Goal: Task Accomplishment & Management: Manage account settings

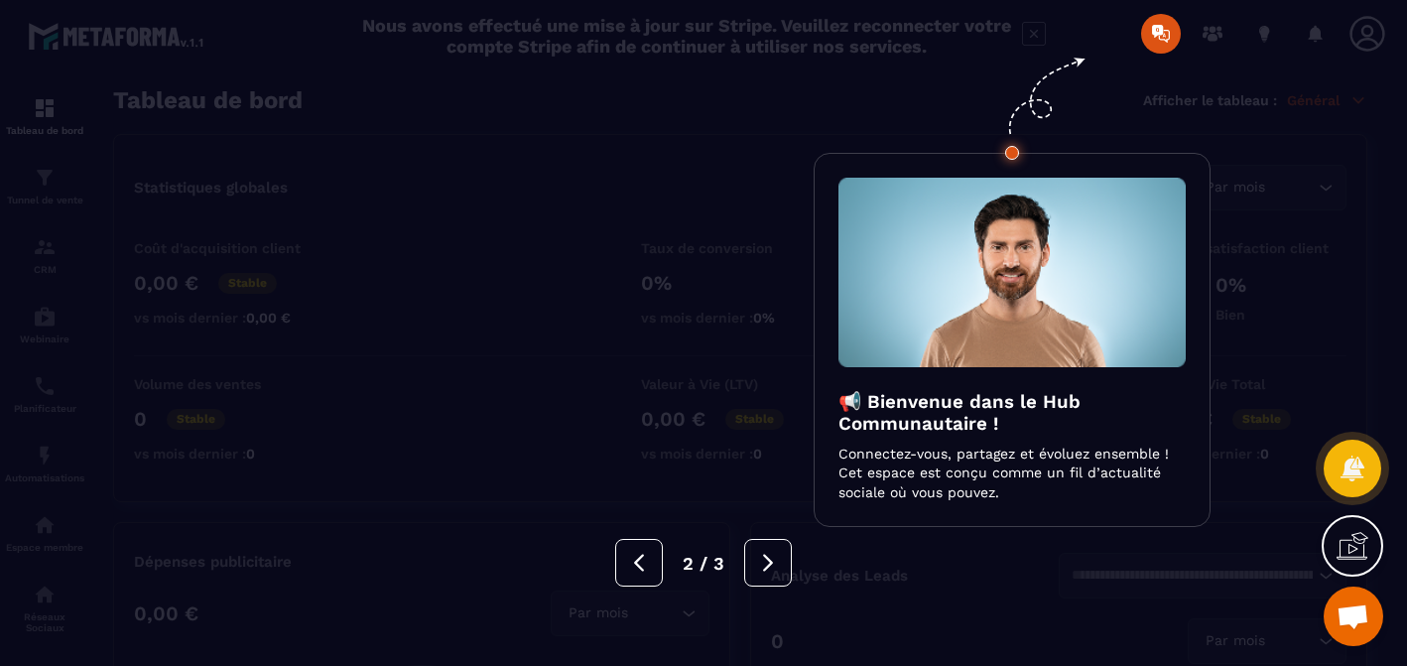
click at [1121, 83] on div at bounding box center [703, 333] width 1407 height 666
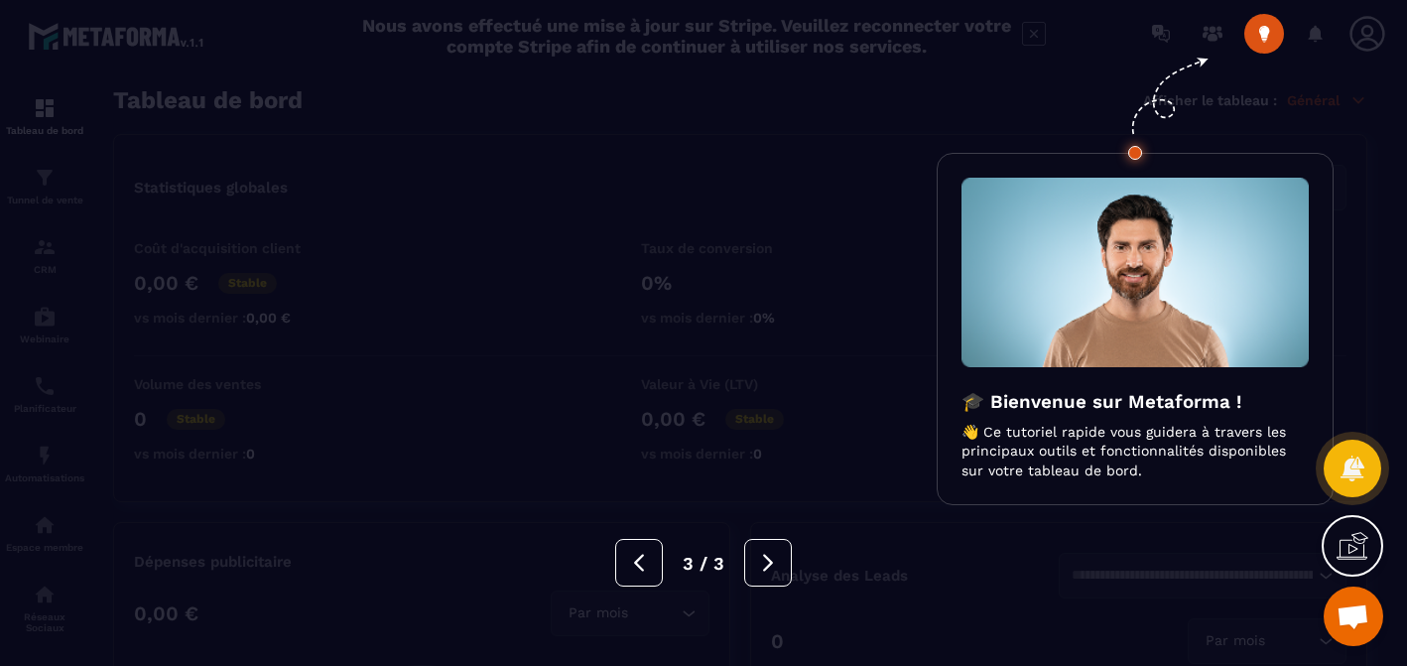
click at [1167, 41] on icon at bounding box center [1165, 92] width 128 height 151
click at [1056, 80] on div at bounding box center [703, 333] width 1407 height 666
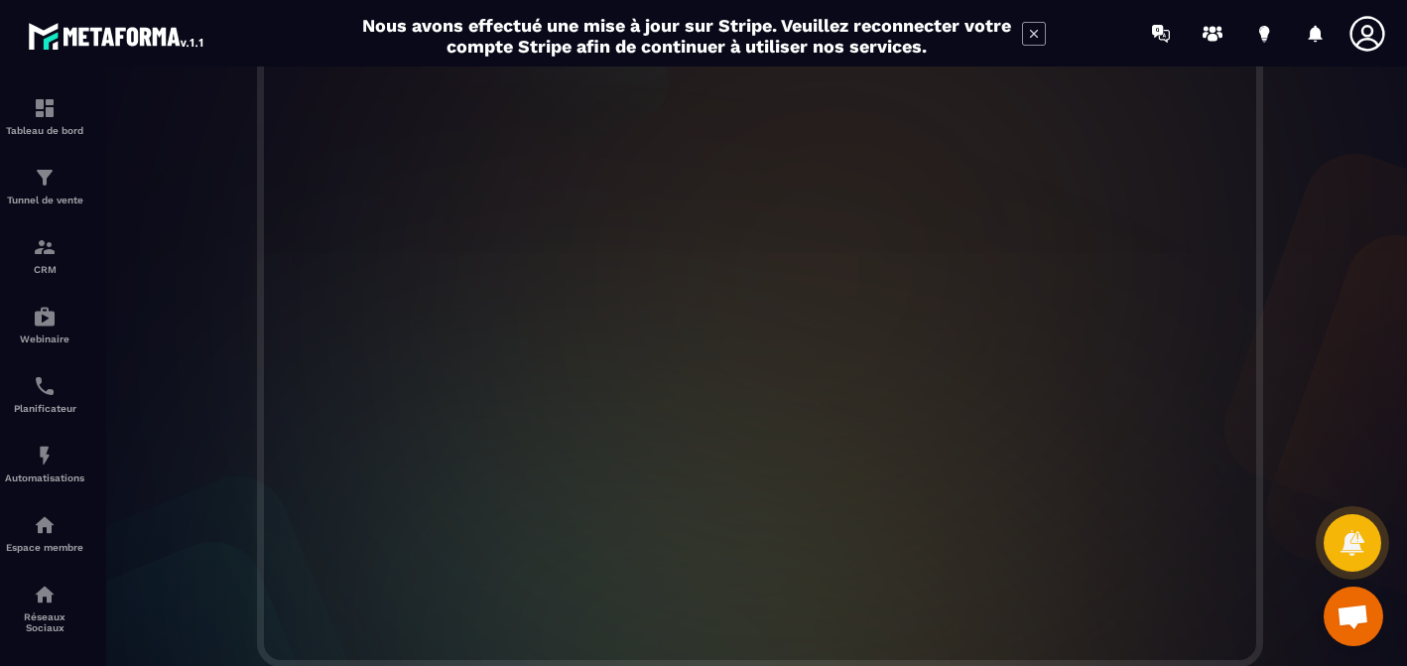
scroll to position [574, 0]
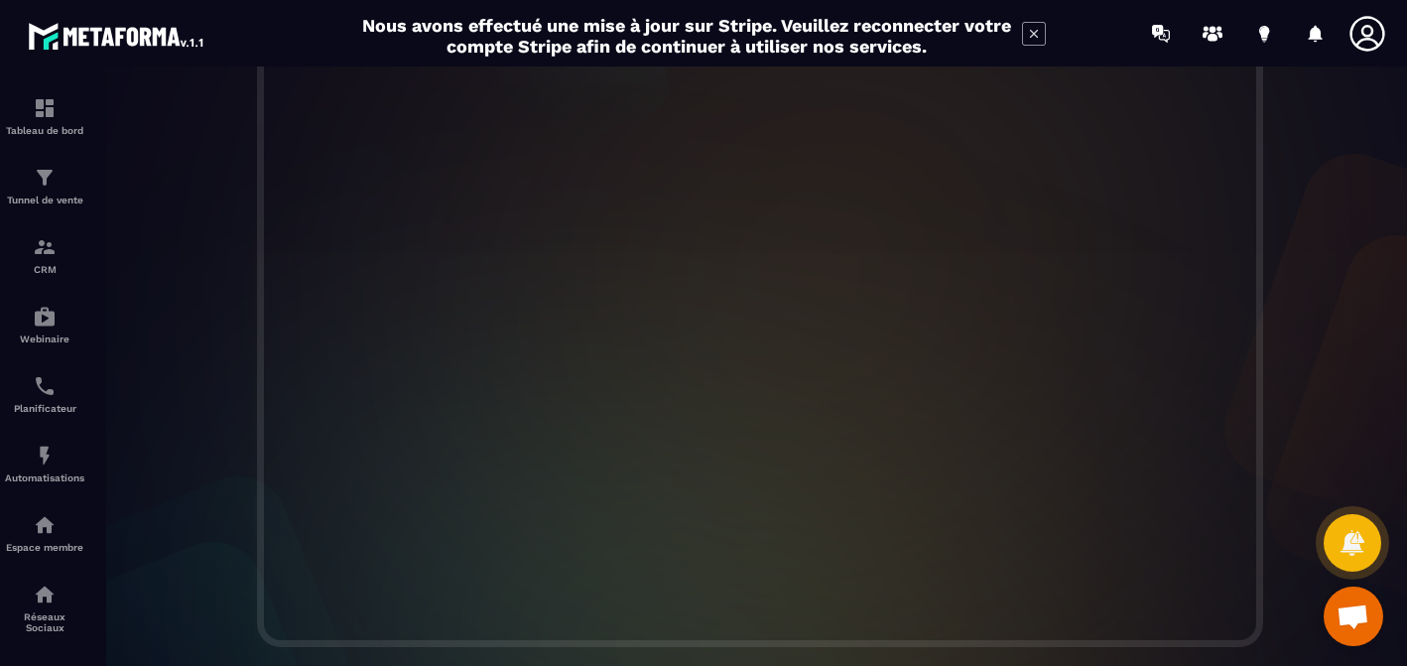
click at [1323, 195] on div at bounding box center [760, 309] width 1334 height 676
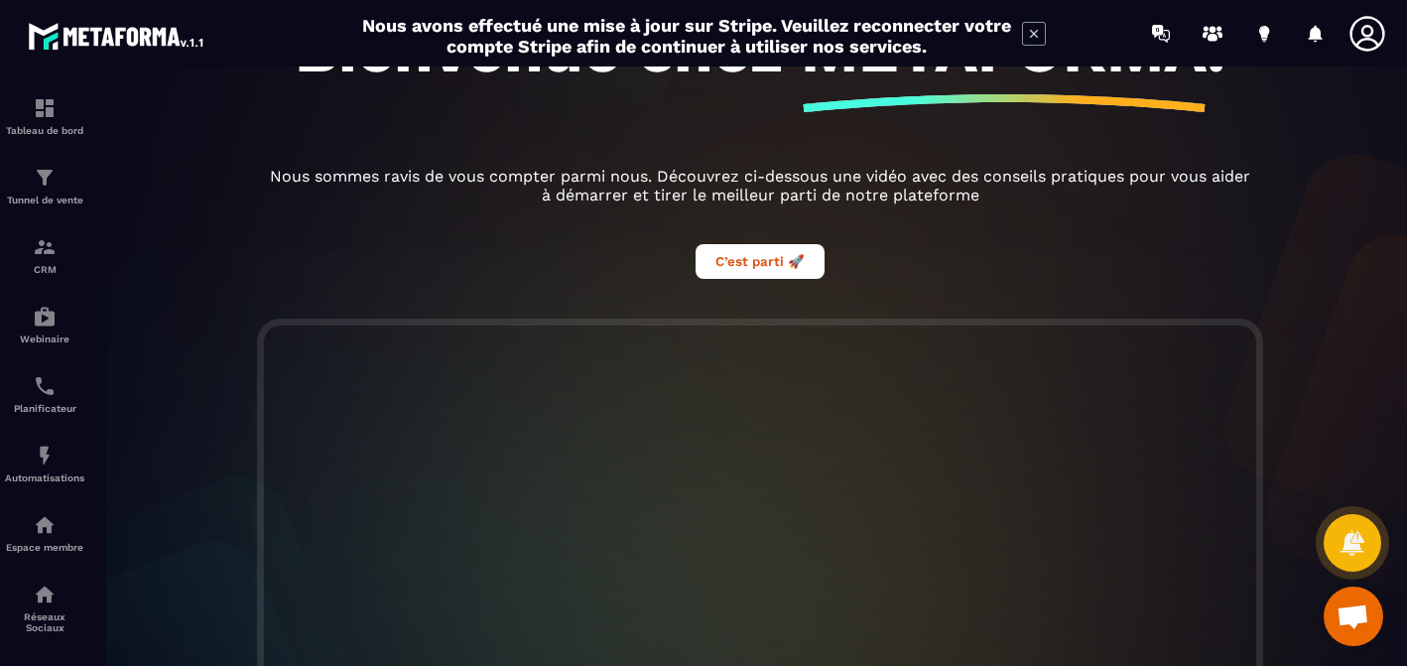
scroll to position [226, 0]
click at [750, 280] on button "C’est parti 🚀" at bounding box center [760, 262] width 129 height 35
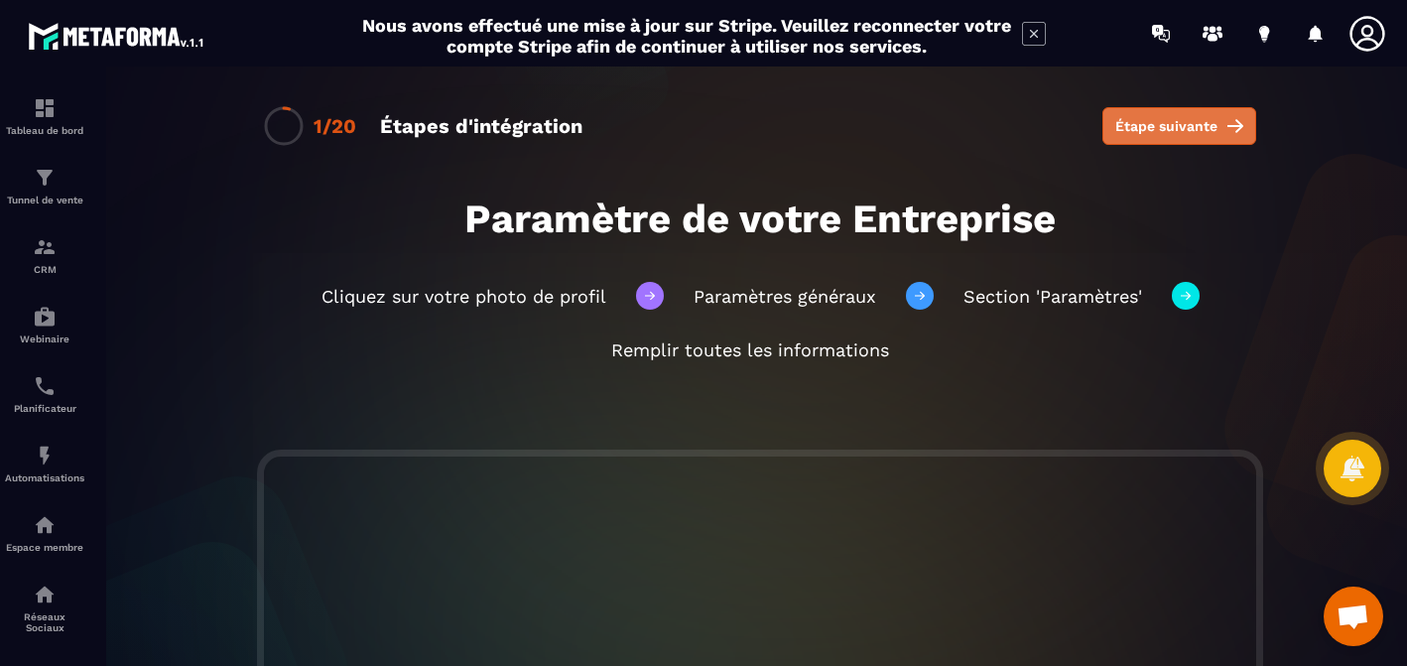
click at [1171, 117] on span "Étape suivante" at bounding box center [1166, 126] width 102 height 20
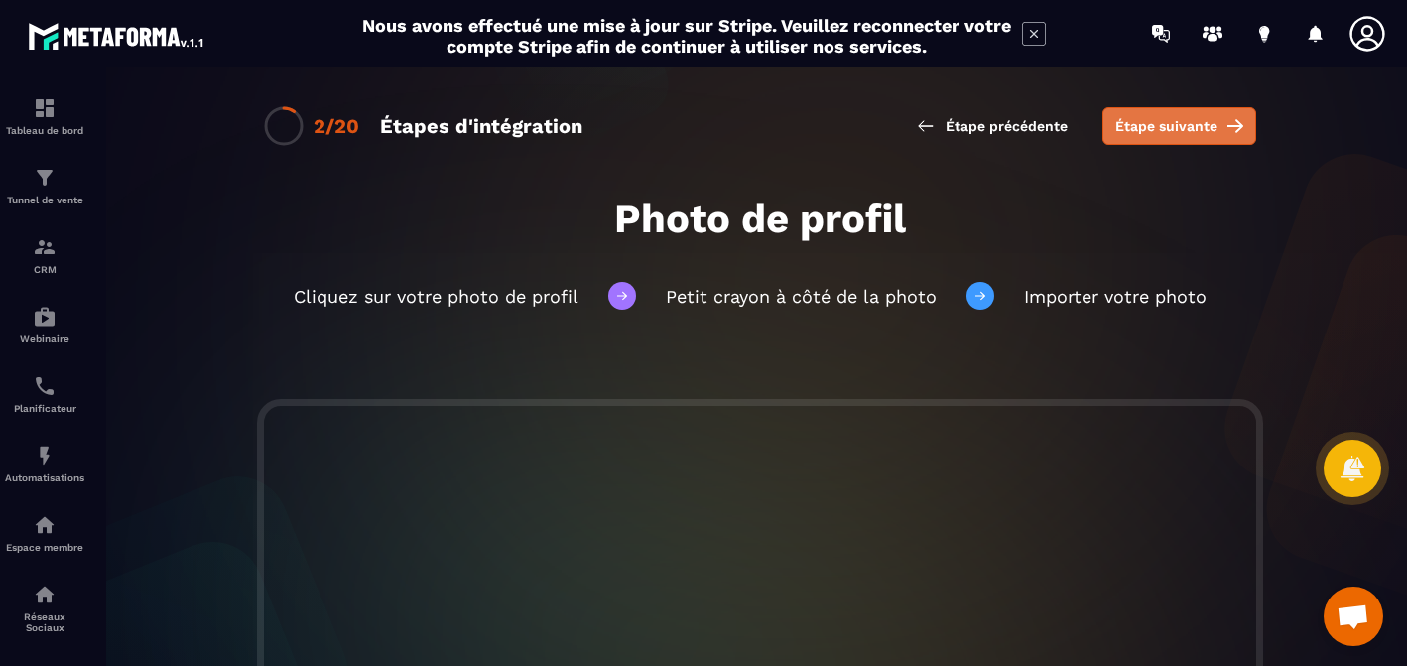
click at [1160, 127] on span "Étape suivante" at bounding box center [1166, 126] width 102 height 20
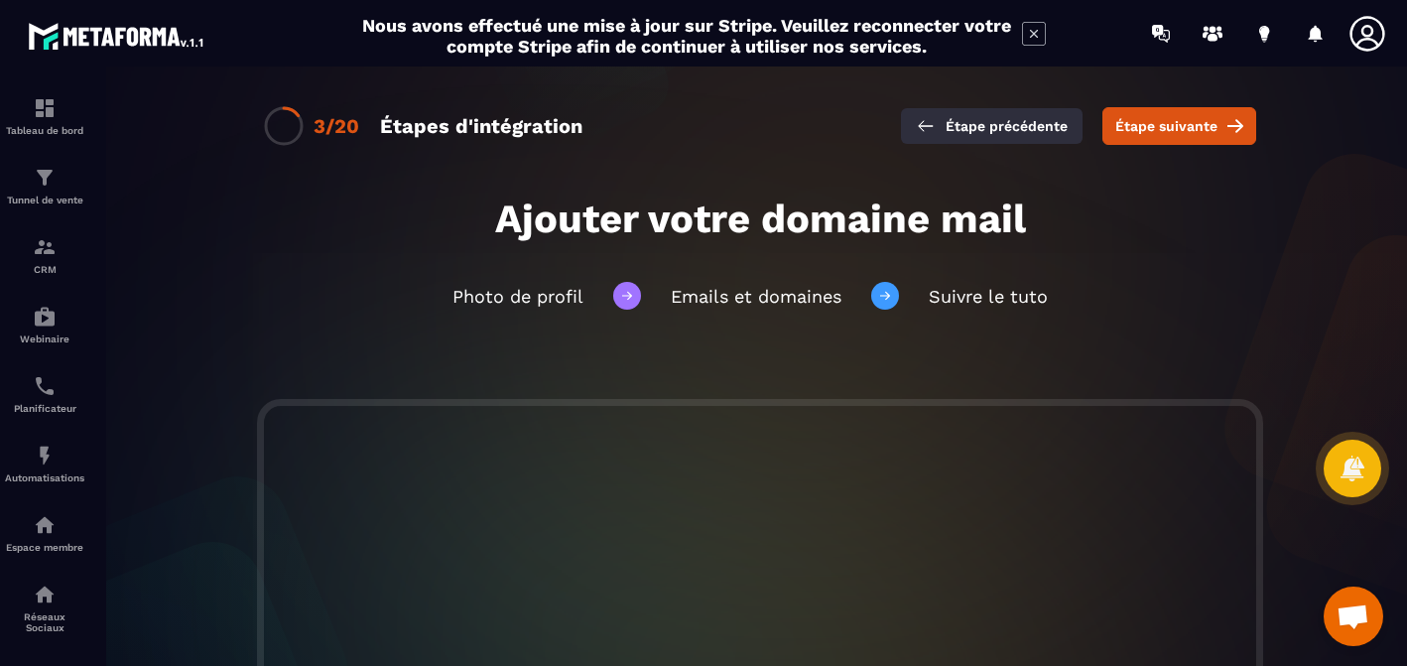
click at [1004, 131] on span "Étape précédente" at bounding box center [1007, 126] width 122 height 20
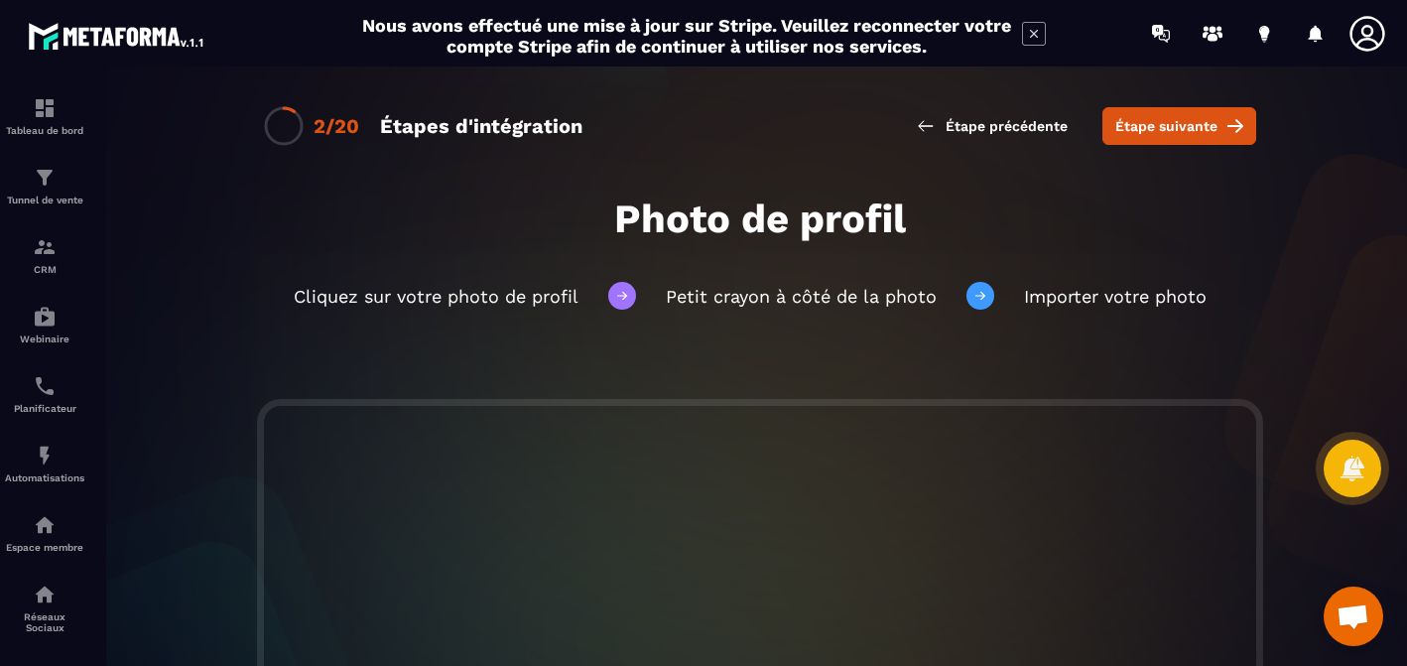
click at [1004, 131] on span "Étape précédente" at bounding box center [1007, 126] width 122 height 20
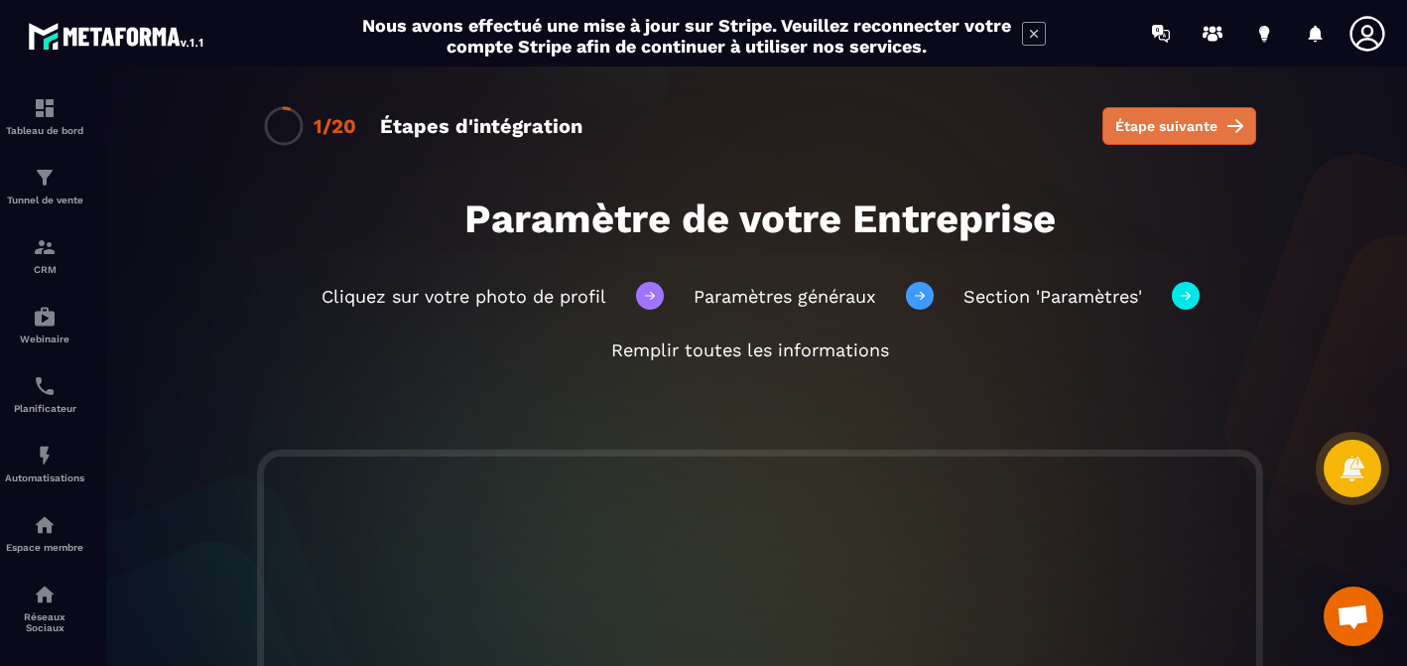
click at [1145, 132] on span "Étape suivante" at bounding box center [1166, 126] width 102 height 20
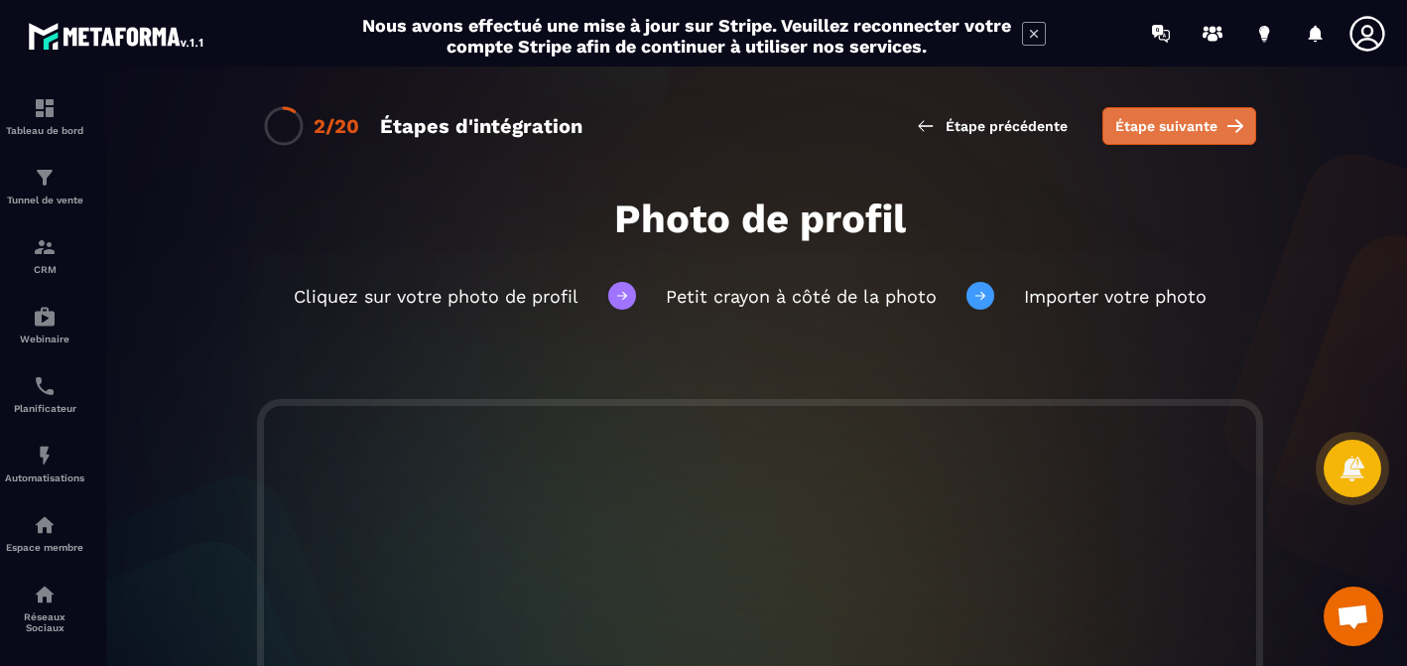
click at [1163, 129] on span "Étape suivante" at bounding box center [1166, 126] width 102 height 20
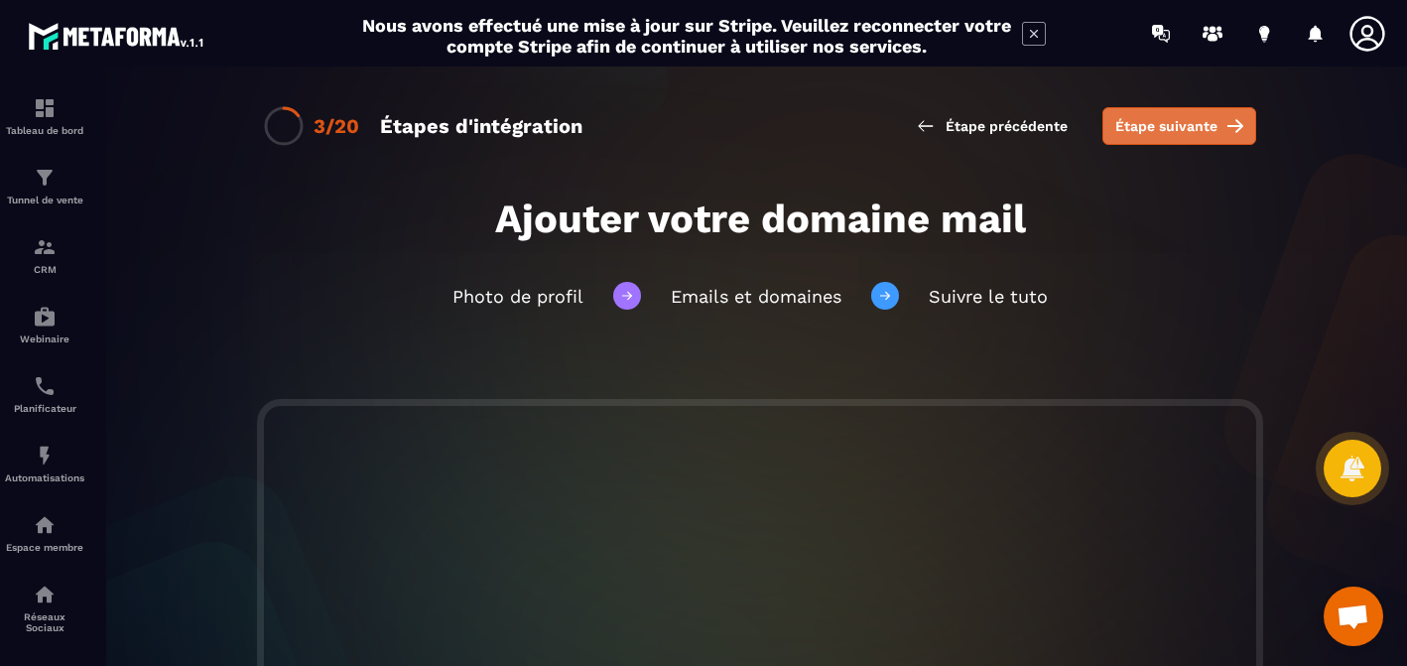
click at [1125, 137] on button "Étape suivante" at bounding box center [1179, 126] width 154 height 38
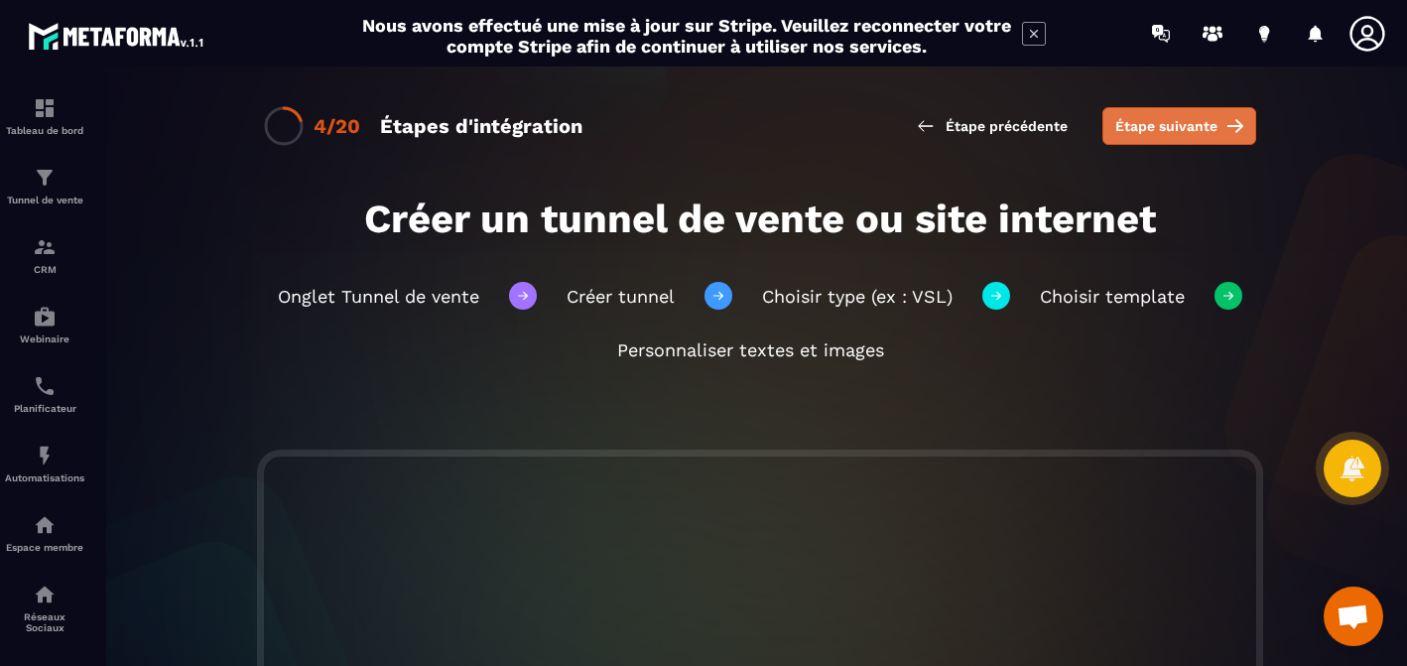
click at [1156, 136] on button "Étape suivante" at bounding box center [1179, 126] width 154 height 38
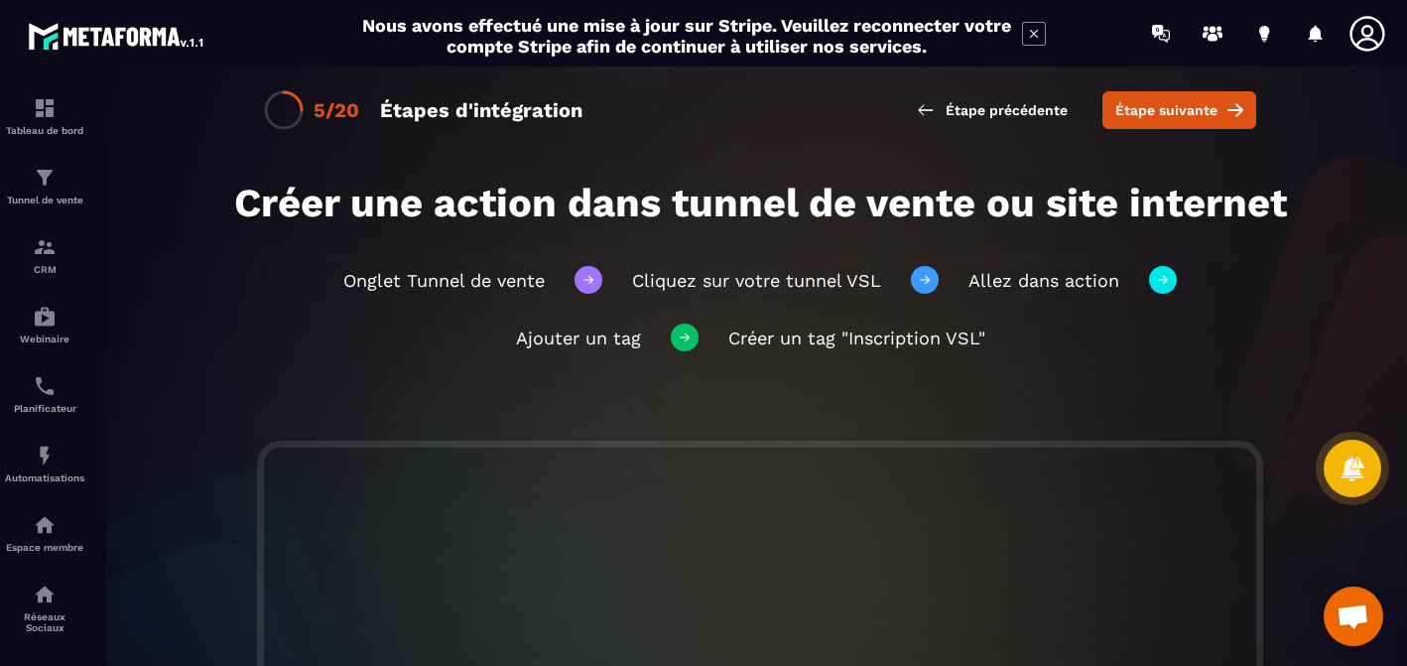
scroll to position [32, 0]
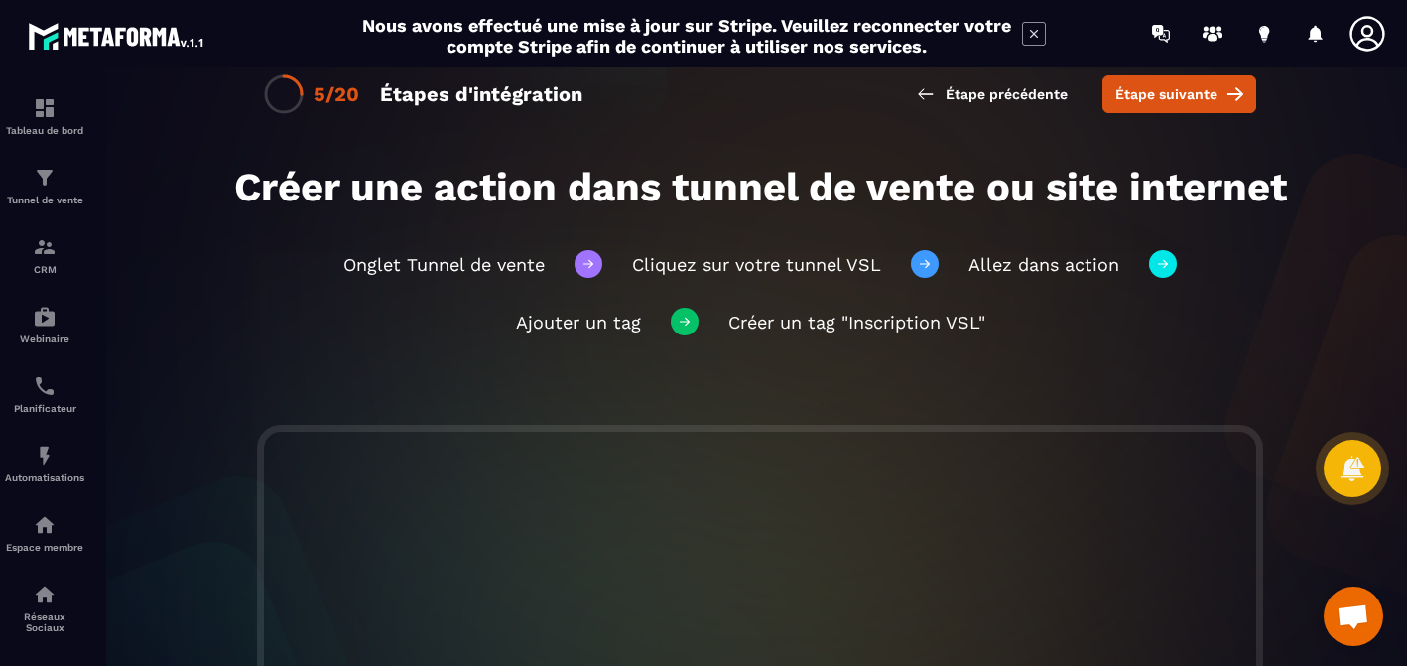
click at [1386, 32] on div at bounding box center [1372, 34] width 50 height 36
click at [1375, 33] on icon at bounding box center [1367, 34] width 40 height 40
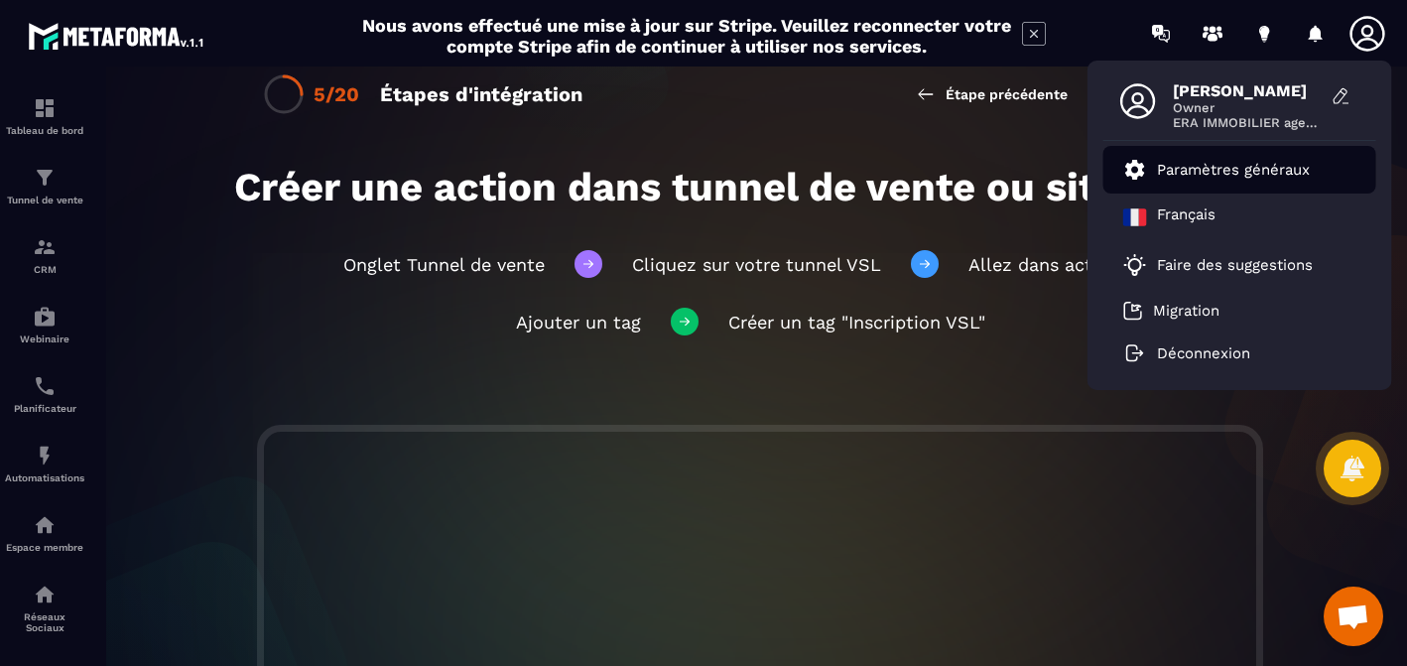
click at [1228, 168] on p "Paramètres généraux" at bounding box center [1233, 170] width 153 height 18
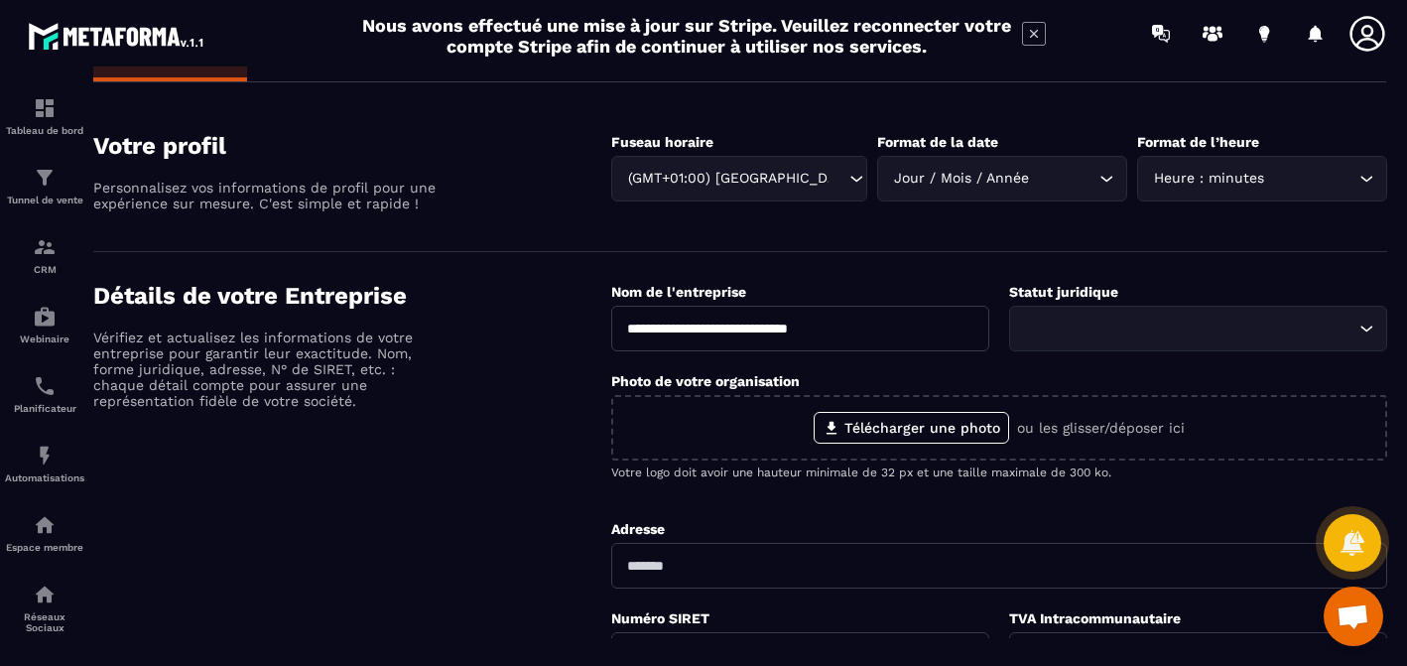
scroll to position [95, 0]
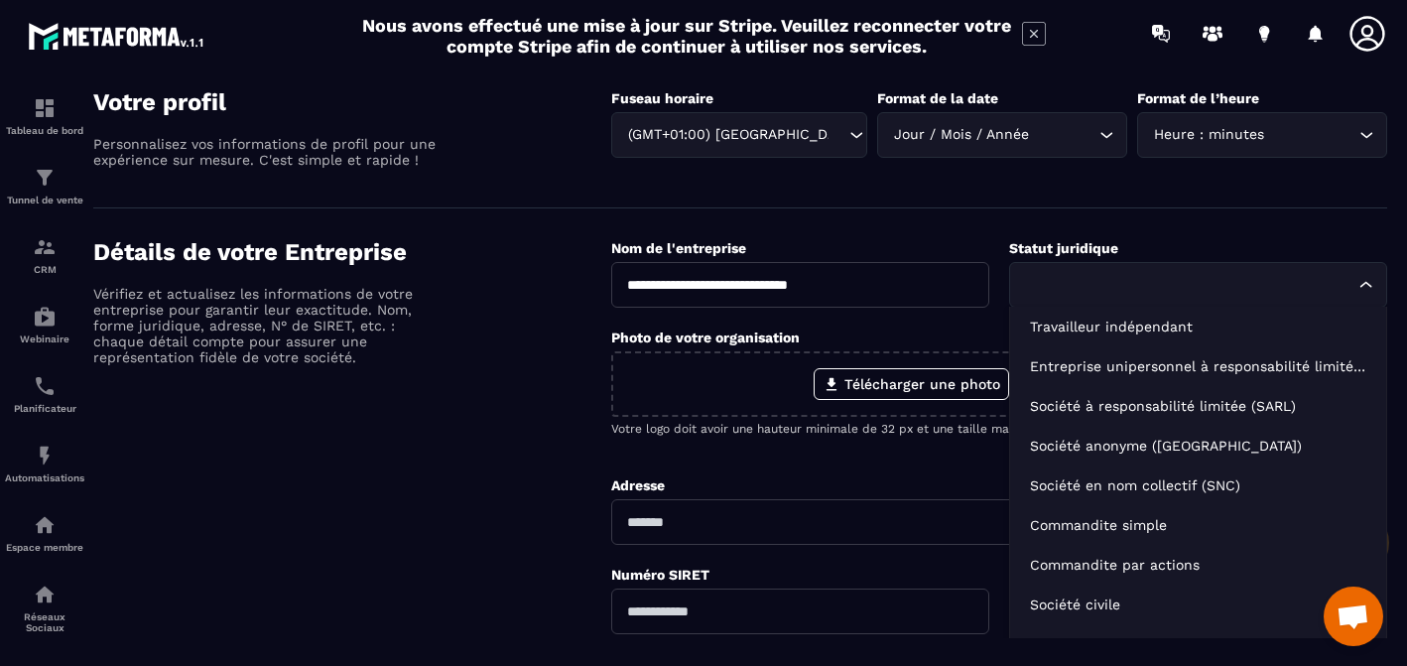
click at [1108, 299] on div "Loading..." at bounding box center [1198, 285] width 378 height 46
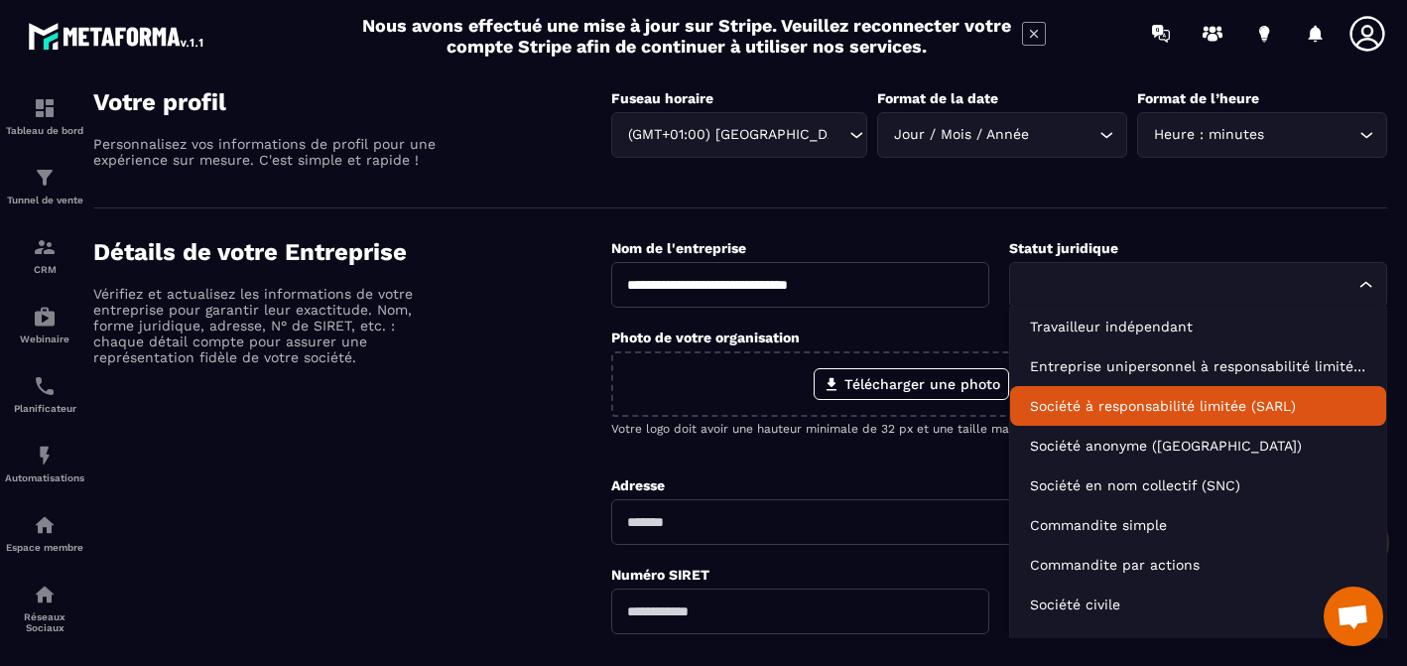
click at [1127, 401] on p "Société à responsabilité limitée (SARL)" at bounding box center [1198, 406] width 336 height 20
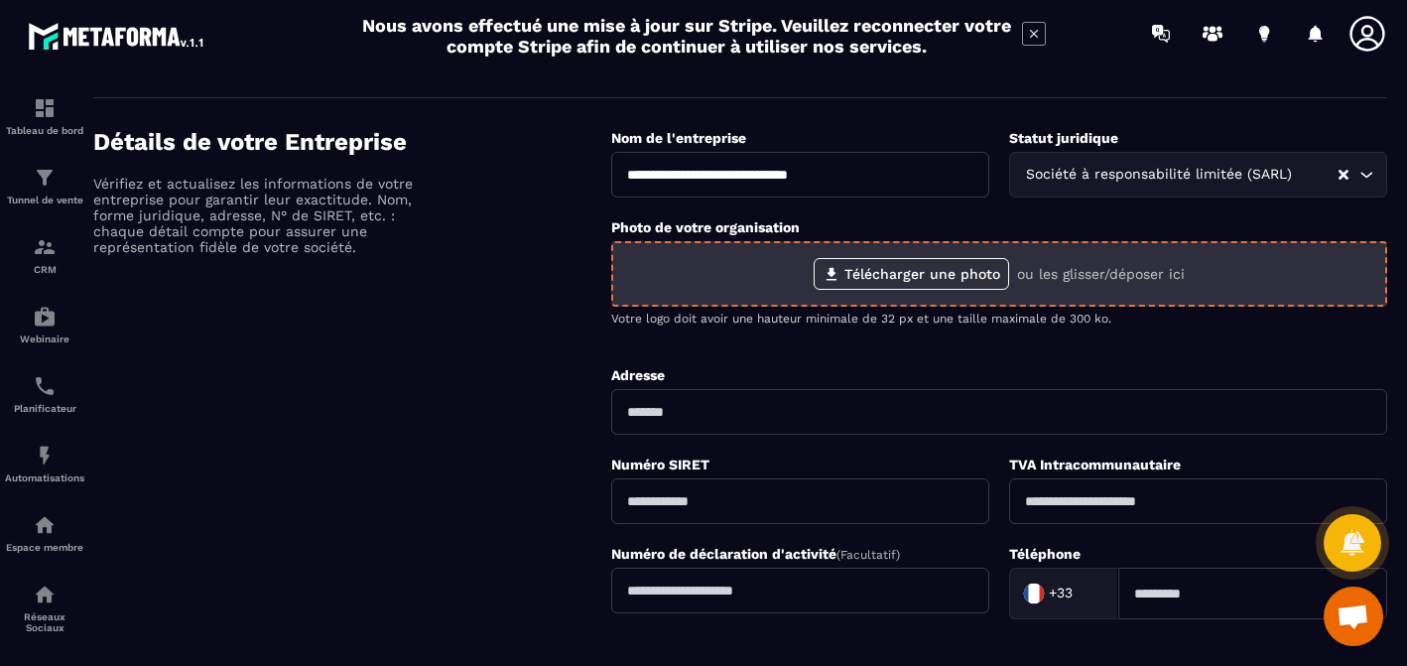
scroll to position [209, 0]
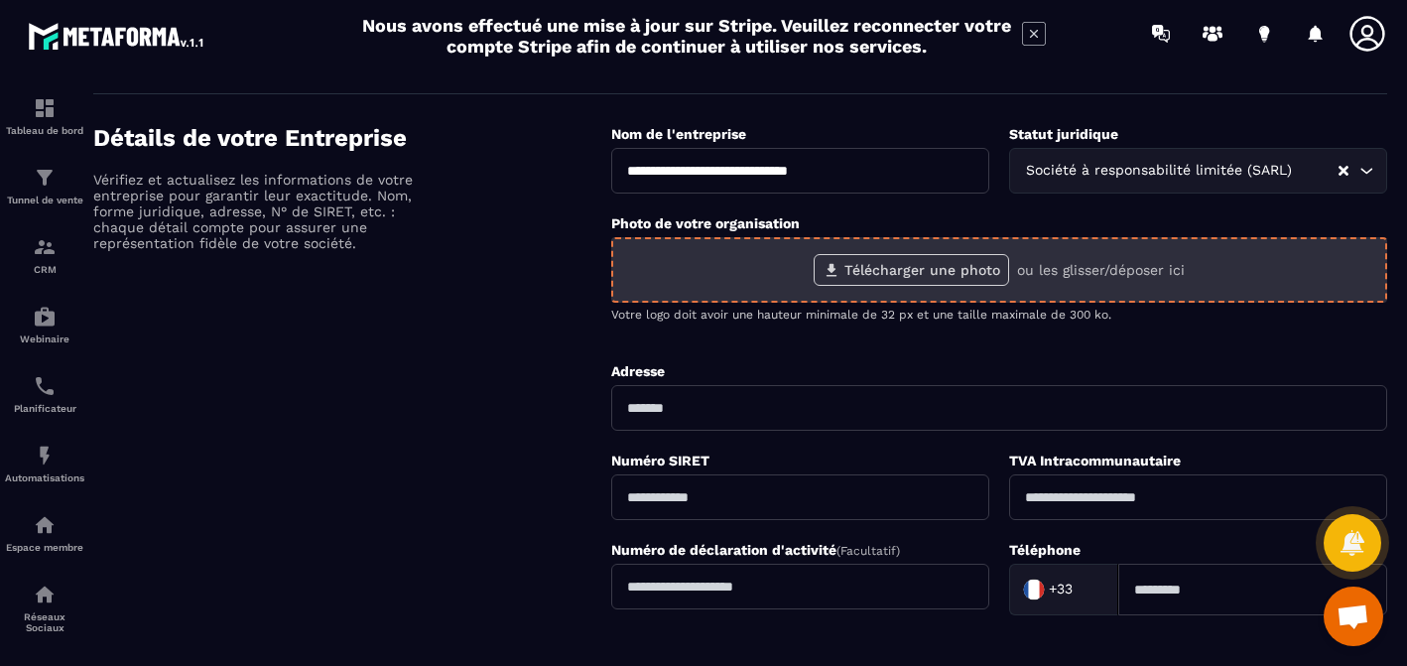
click at [889, 272] on label "Télécharger une photo" at bounding box center [911, 270] width 195 height 32
click at [0, 0] on input "Télécharger une photo" at bounding box center [0, 0] width 0 height 0
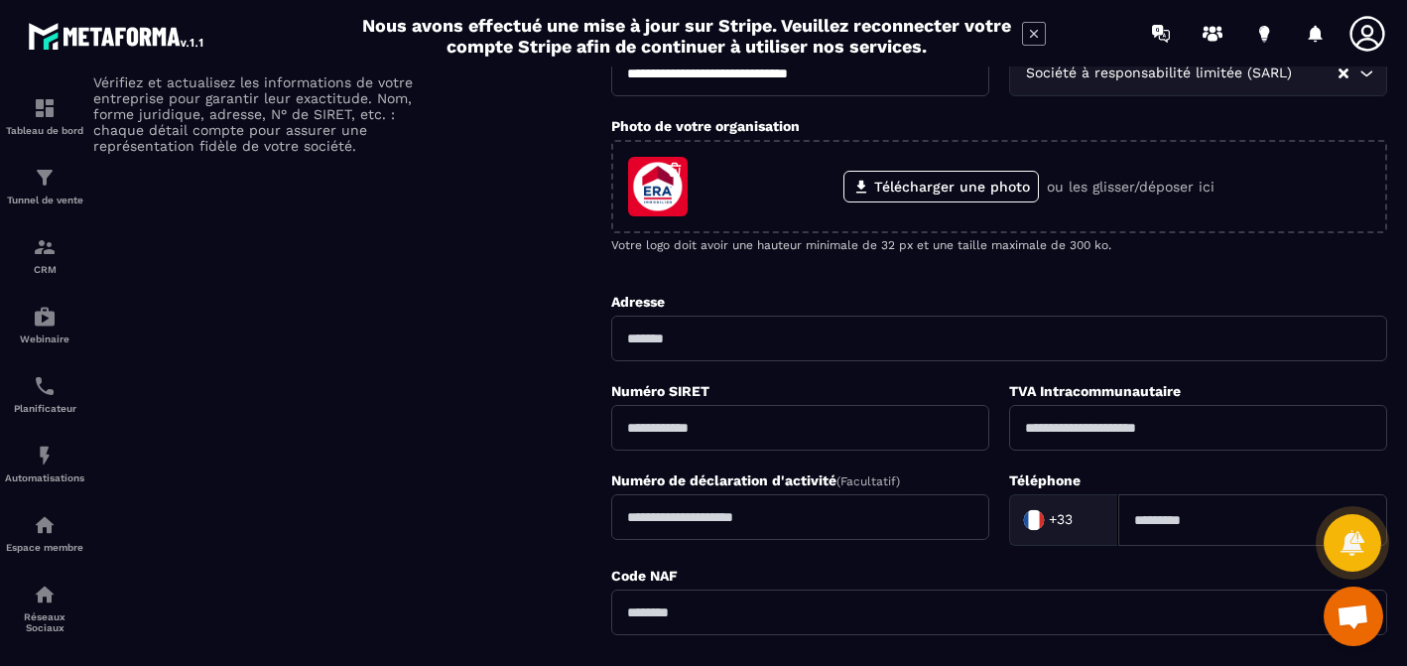
scroll to position [403, 0]
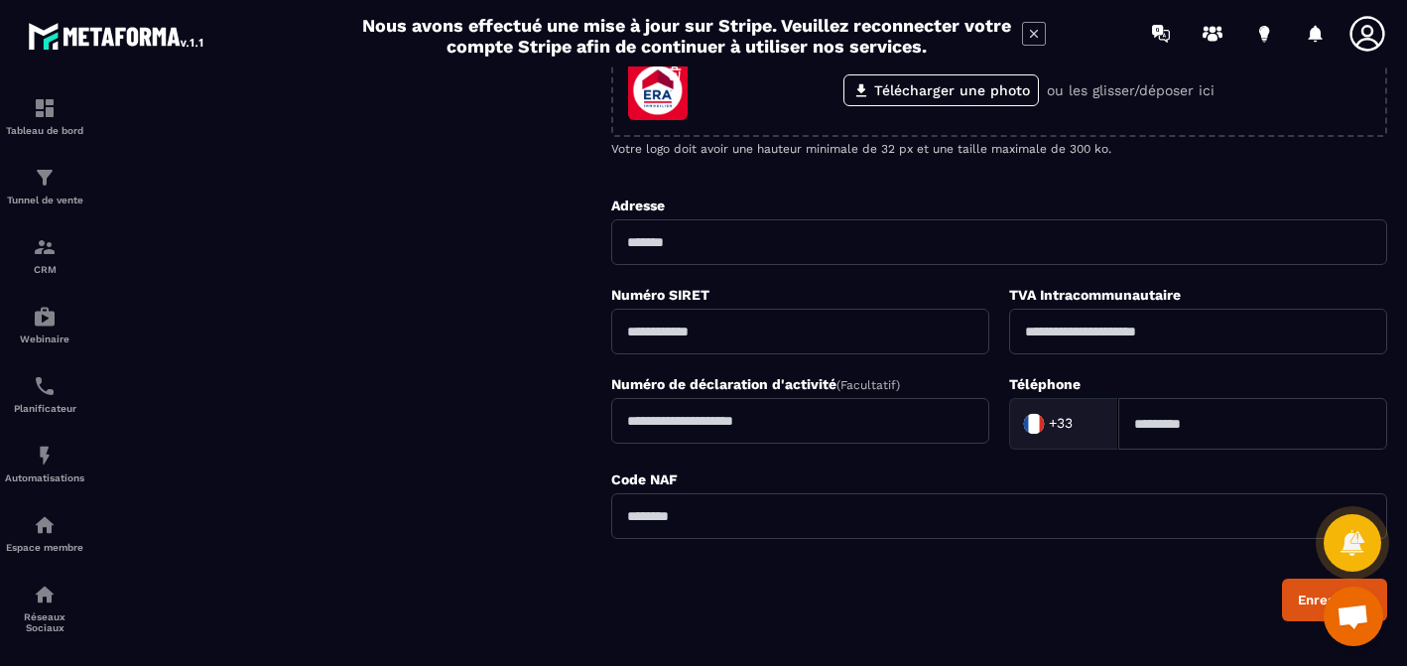
click at [691, 240] on input "text" at bounding box center [999, 242] width 776 height 46
type input "**********"
click at [1244, 432] on input at bounding box center [1252, 424] width 269 height 52
type input "*"
type input "**********"
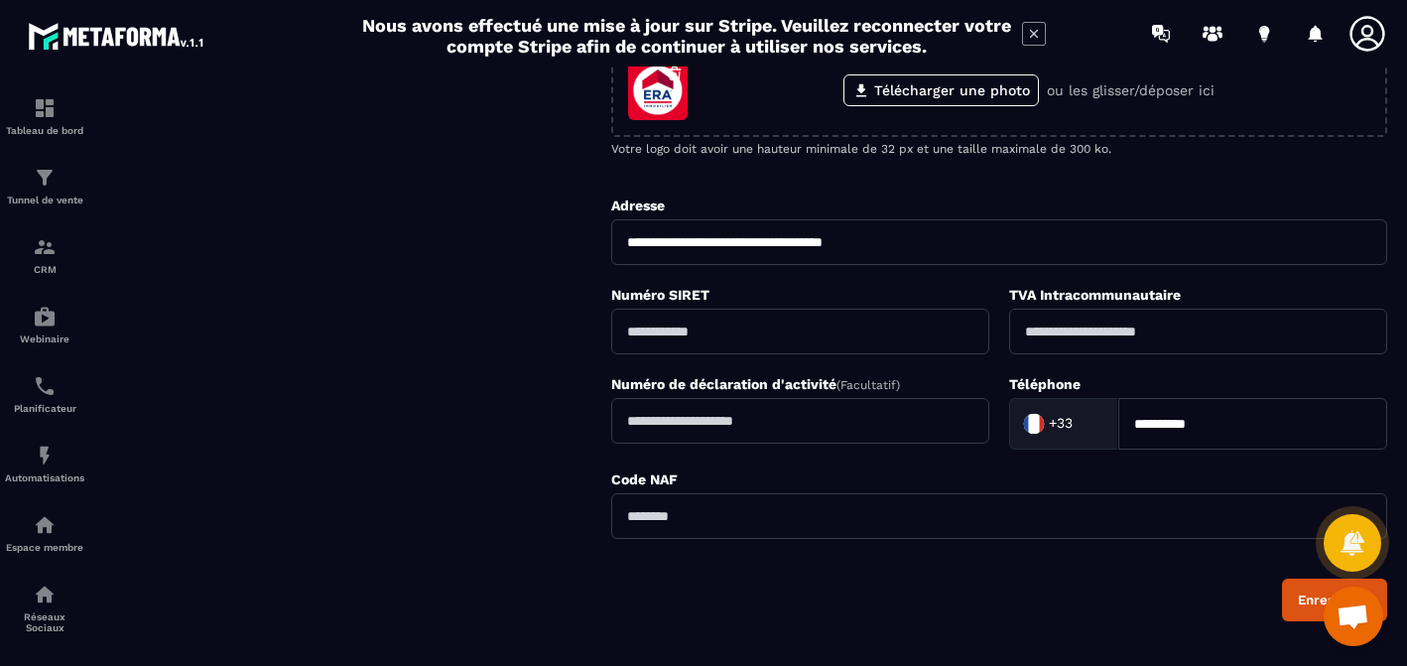
click at [932, 519] on input "text" at bounding box center [999, 516] width 776 height 46
click at [765, 343] on input "text" at bounding box center [800, 332] width 378 height 46
type input "**********"
click at [1097, 335] on input "text" at bounding box center [1198, 332] width 378 height 46
type input "**********"
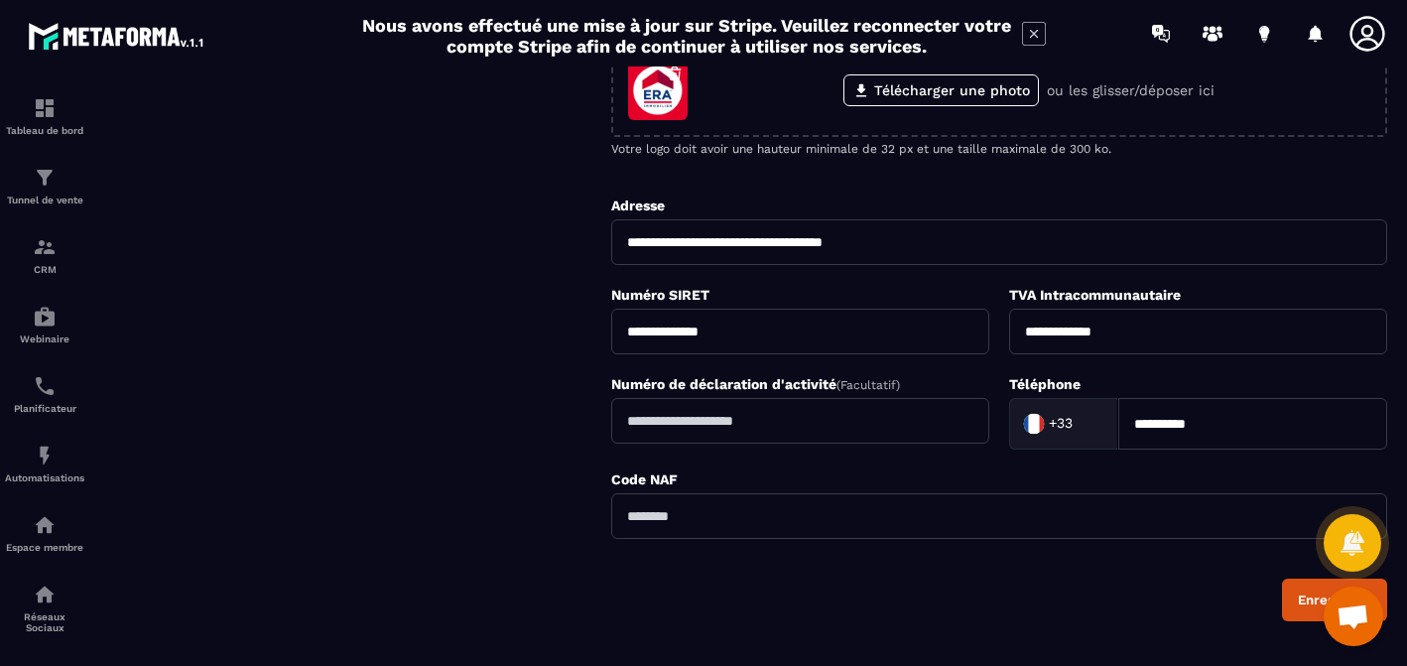
click at [750, 517] on input "text" at bounding box center [999, 516] width 776 height 46
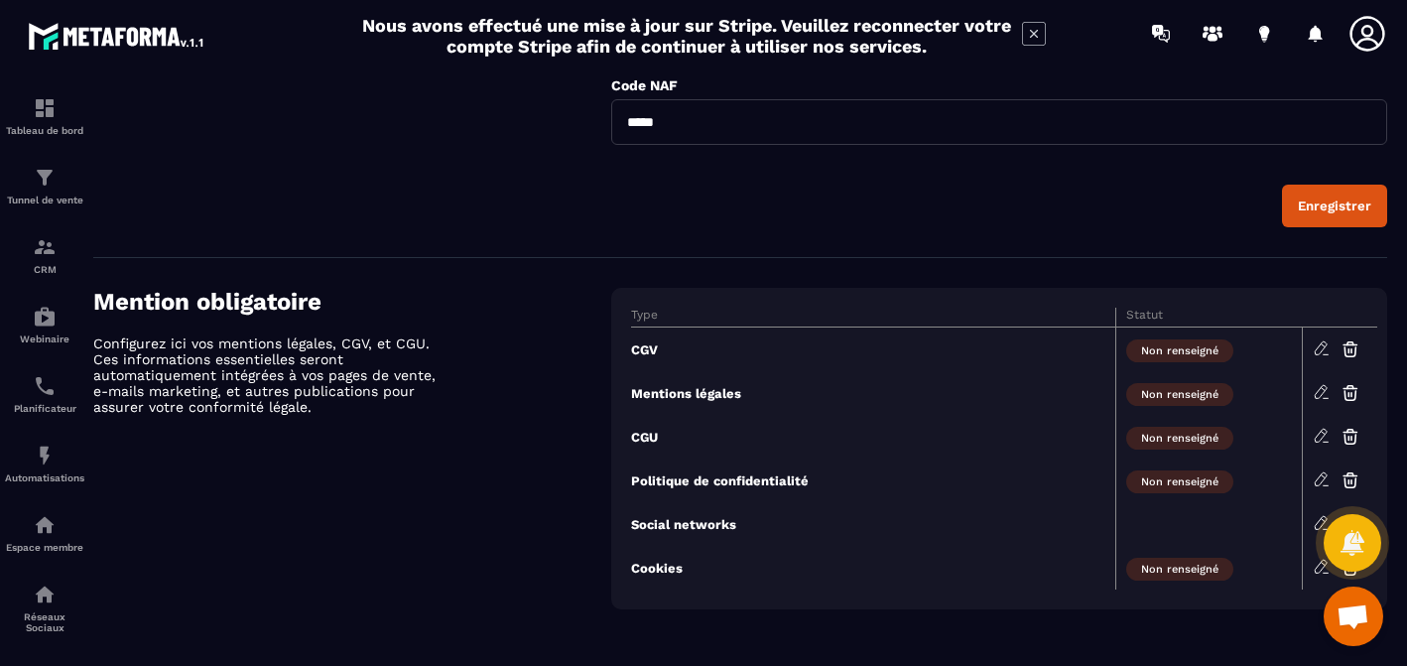
scroll to position [798, 0]
type input "*****"
click at [1314, 212] on button "Enregistrer" at bounding box center [1334, 205] width 105 height 43
